Goal: Find contact information: Find contact information

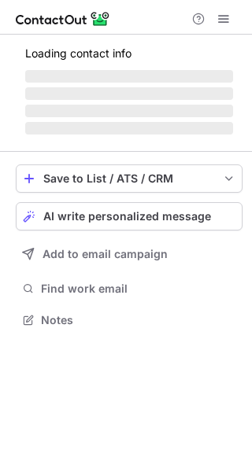
scroll to position [330, 252]
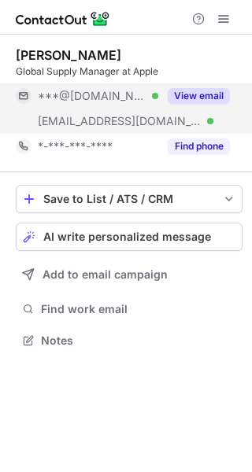
click at [203, 95] on button "View email" at bounding box center [199, 96] width 62 height 16
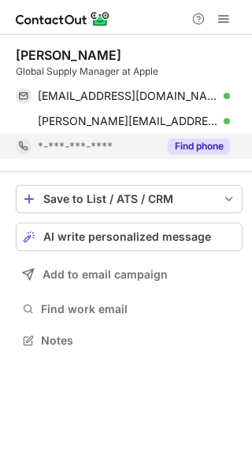
click at [187, 144] on button "Find phone" at bounding box center [199, 146] width 62 height 16
